Goal: Task Accomplishment & Management: Use online tool/utility

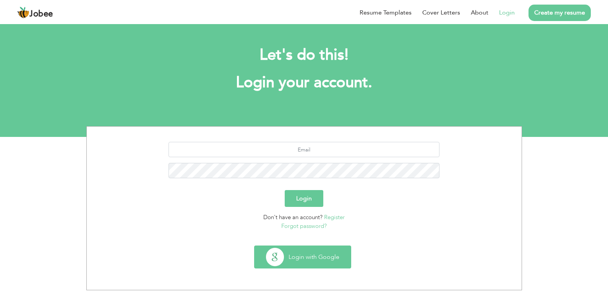
click at [293, 252] on button "Login with Google" at bounding box center [303, 257] width 96 height 22
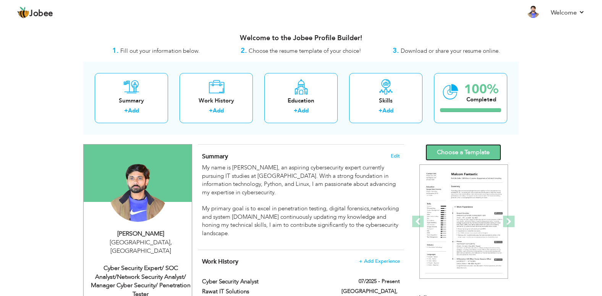
click at [451, 153] on link "Choose a Template" at bounding box center [464, 152] width 76 height 16
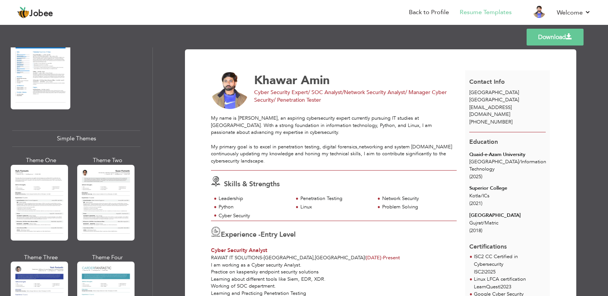
scroll to position [1310, 0]
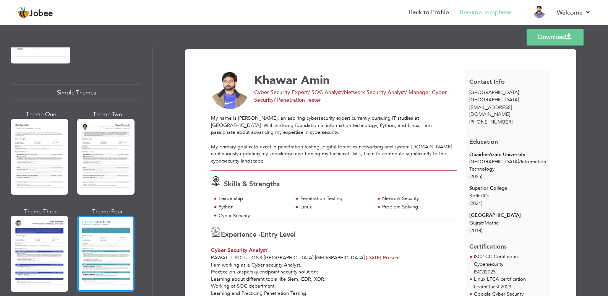
click at [118, 231] on div at bounding box center [105, 254] width 57 height 76
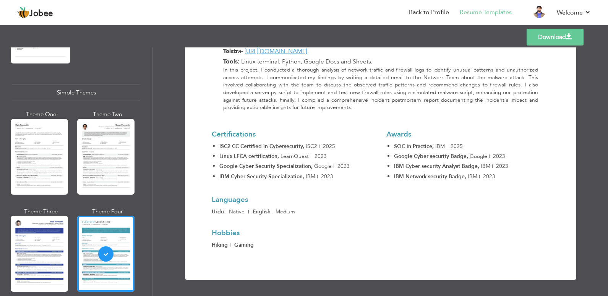
scroll to position [1289, 0]
click at [544, 36] on link "Download" at bounding box center [555, 37] width 57 height 17
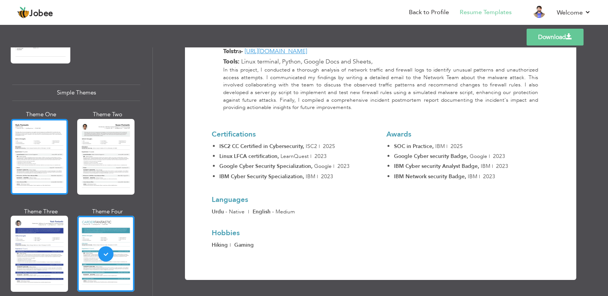
click at [26, 137] on div at bounding box center [39, 157] width 57 height 76
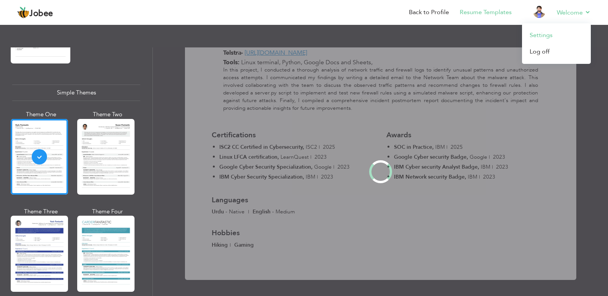
scroll to position [0, 0]
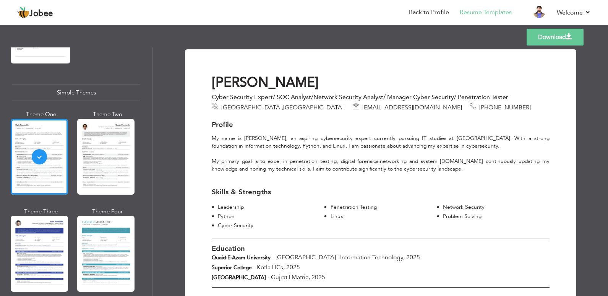
click at [480, 38] on div "Templates Download" at bounding box center [304, 37] width 608 height 24
click at [543, 39] on link "Download" at bounding box center [555, 37] width 57 height 17
